Goal: Register for event/course

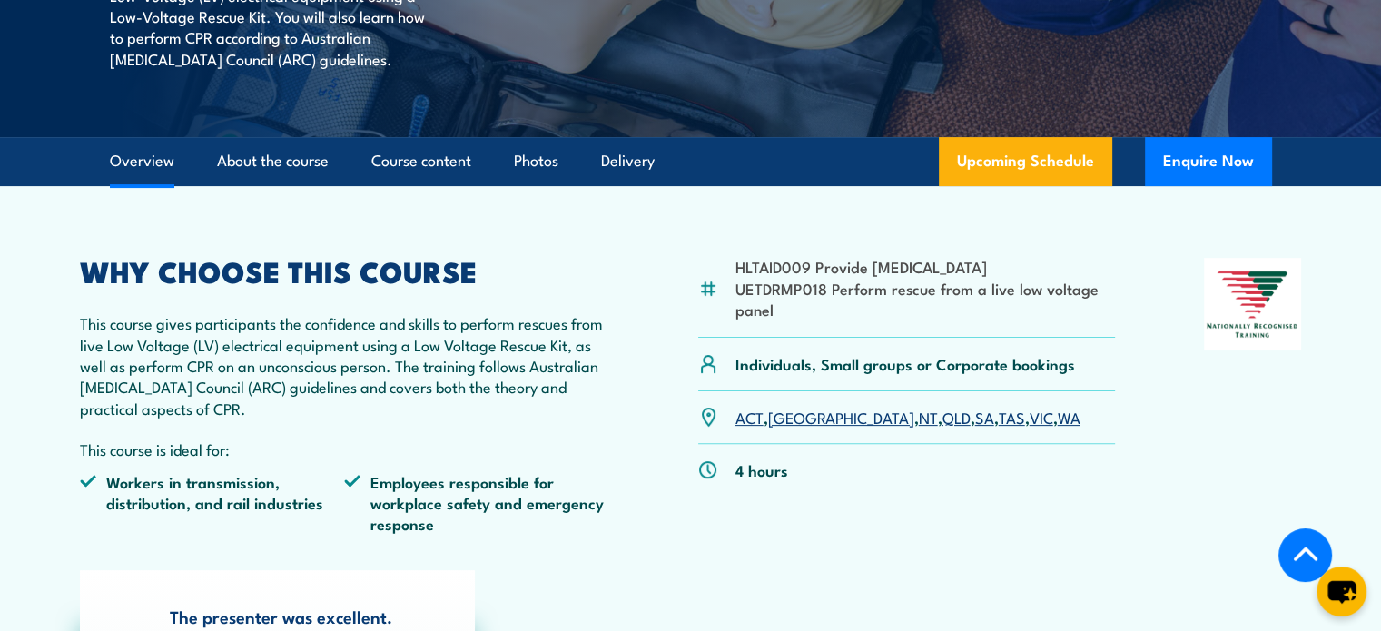
scroll to position [454, 0]
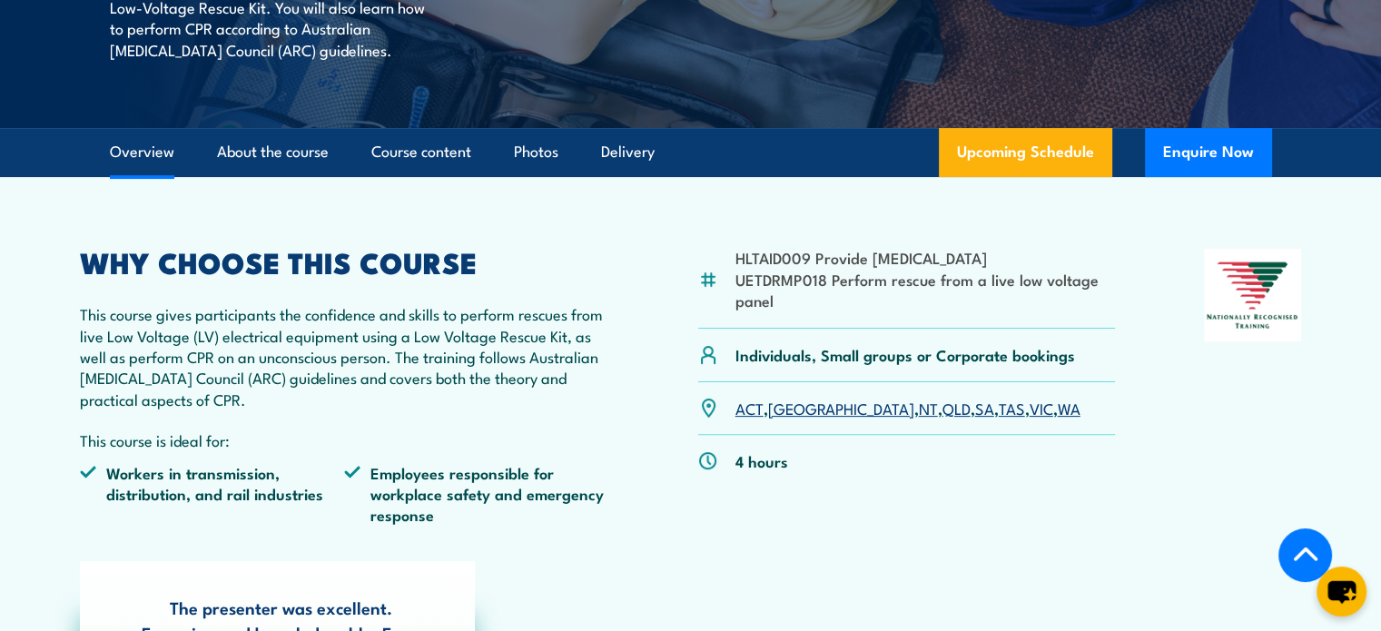
click at [1029, 403] on link "VIC" at bounding box center [1041, 408] width 24 height 22
